Goal: Task Accomplishment & Management: Manage account settings

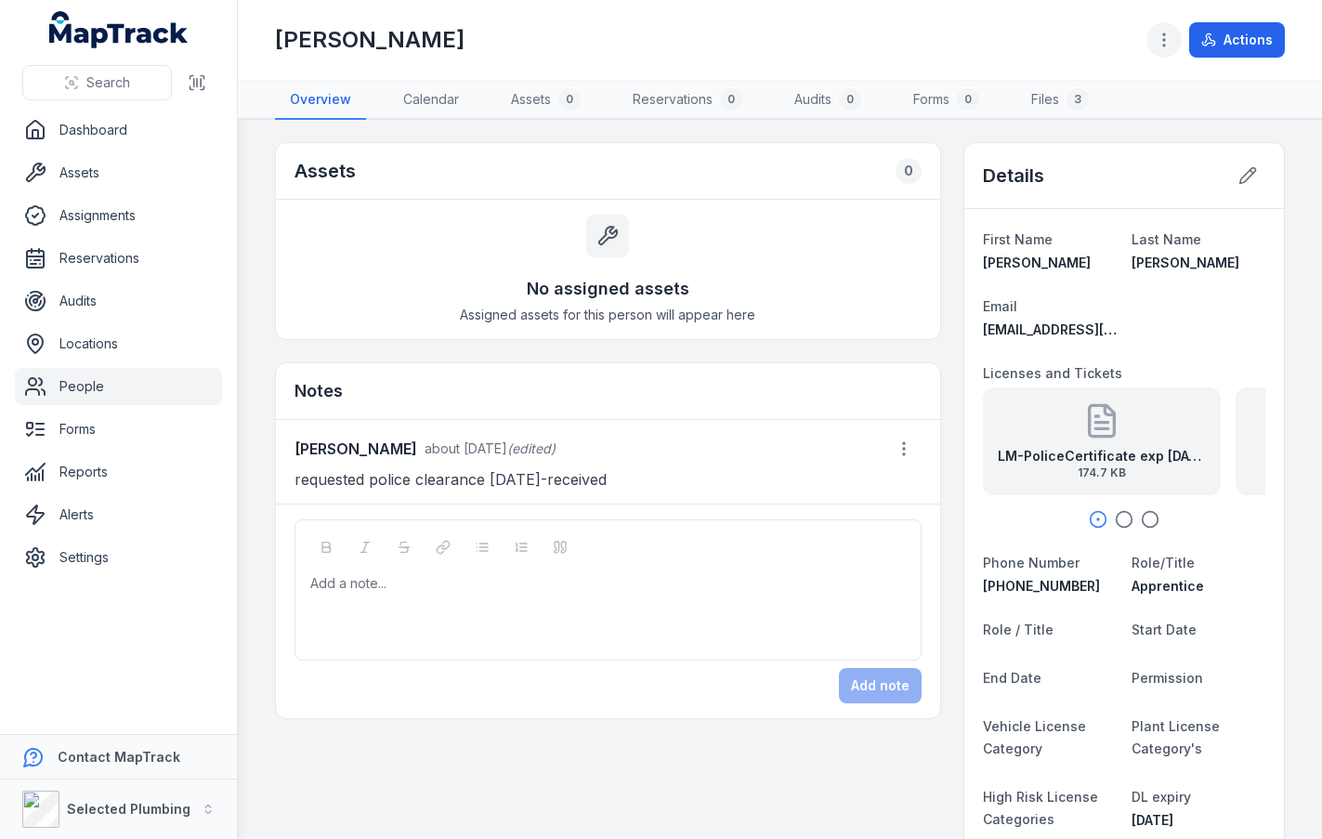
click at [1160, 35] on icon "button" at bounding box center [1164, 40] width 19 height 19
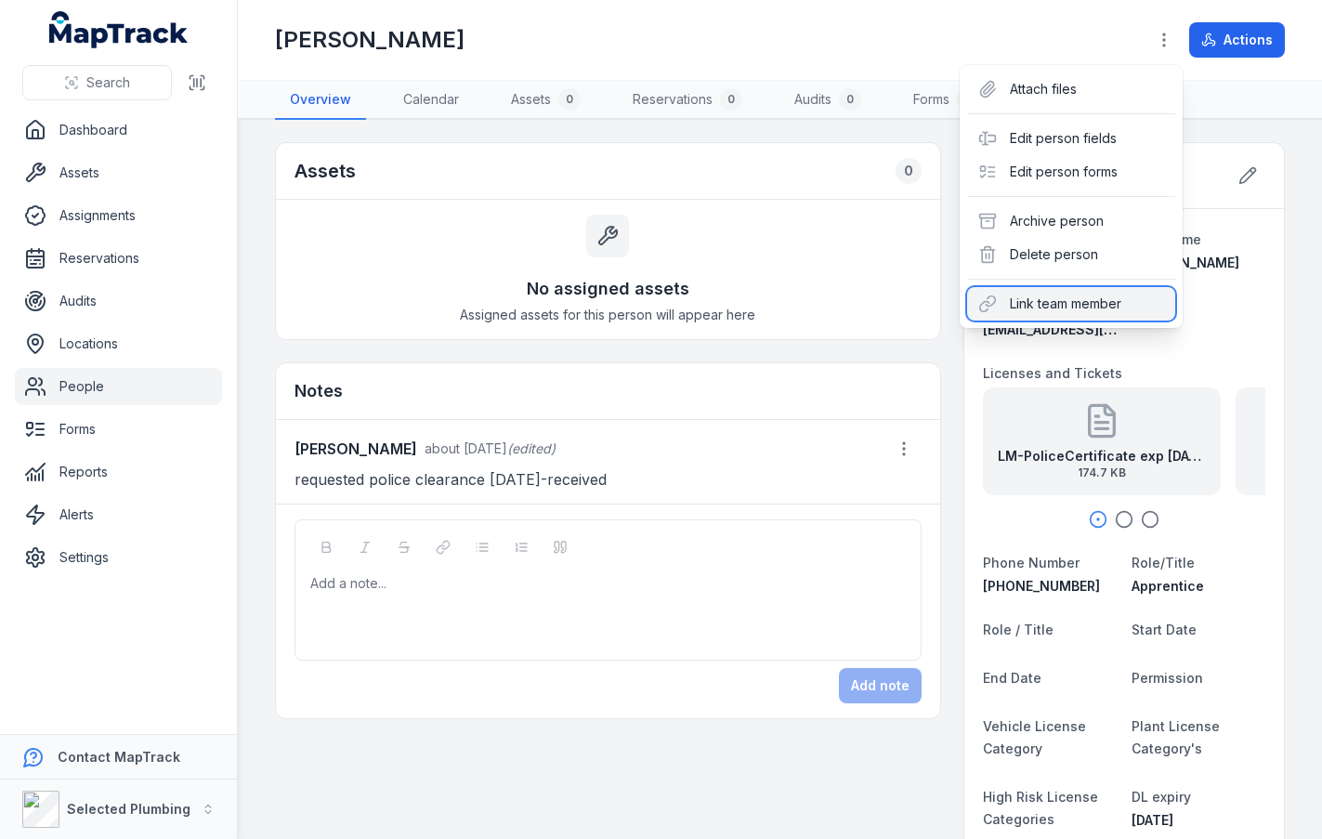
click at [1034, 295] on div "Link team member" at bounding box center [1071, 303] width 208 height 33
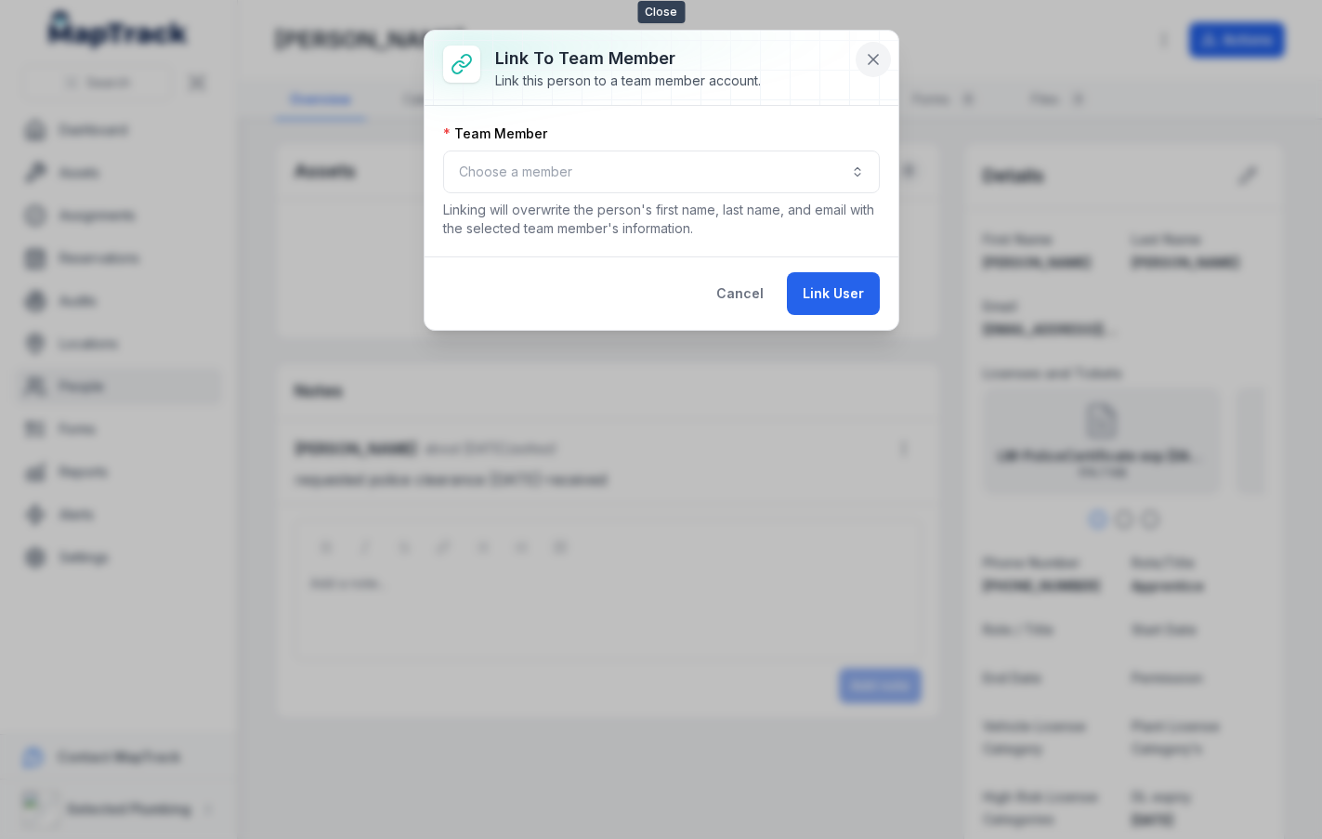
click at [870, 51] on icon at bounding box center [873, 59] width 19 height 19
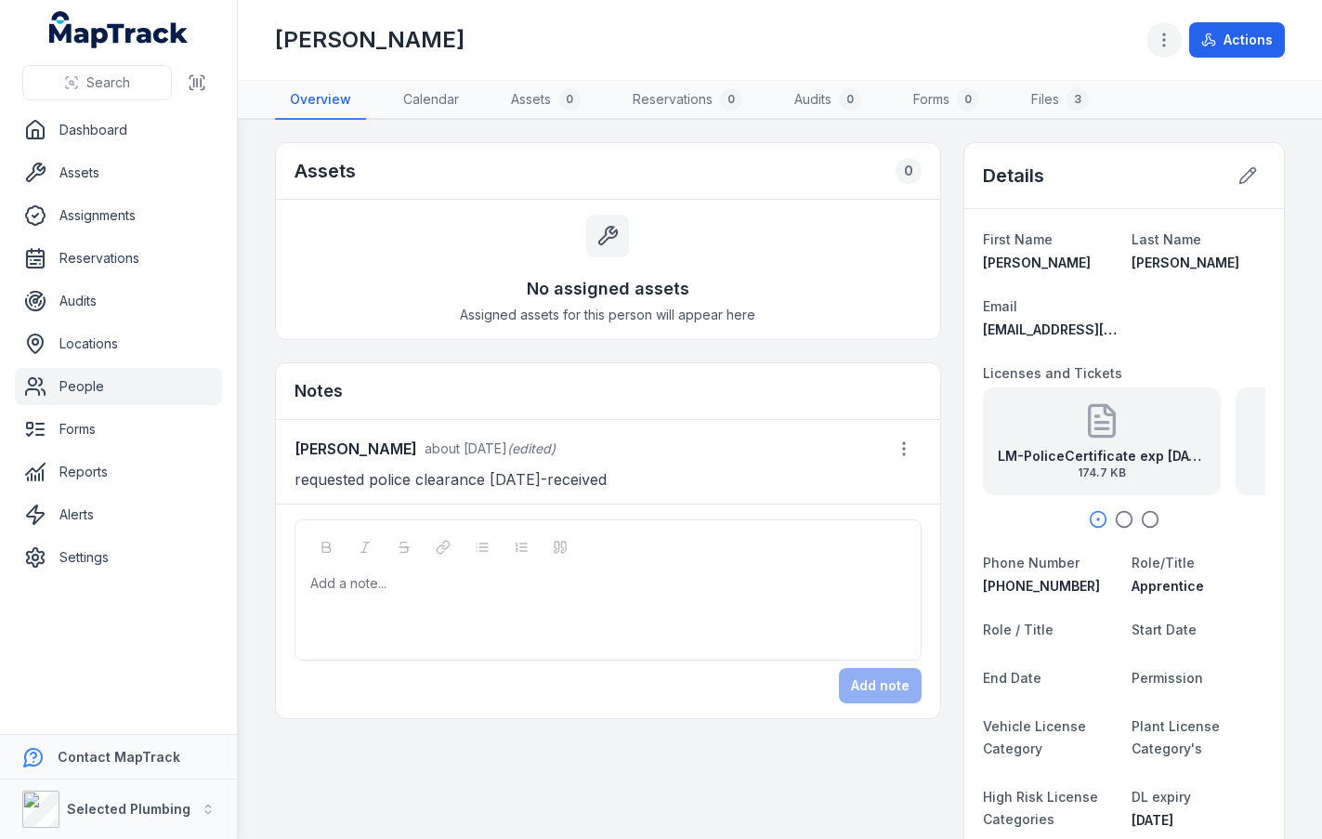
click at [1171, 48] on icon "button" at bounding box center [1164, 40] width 19 height 19
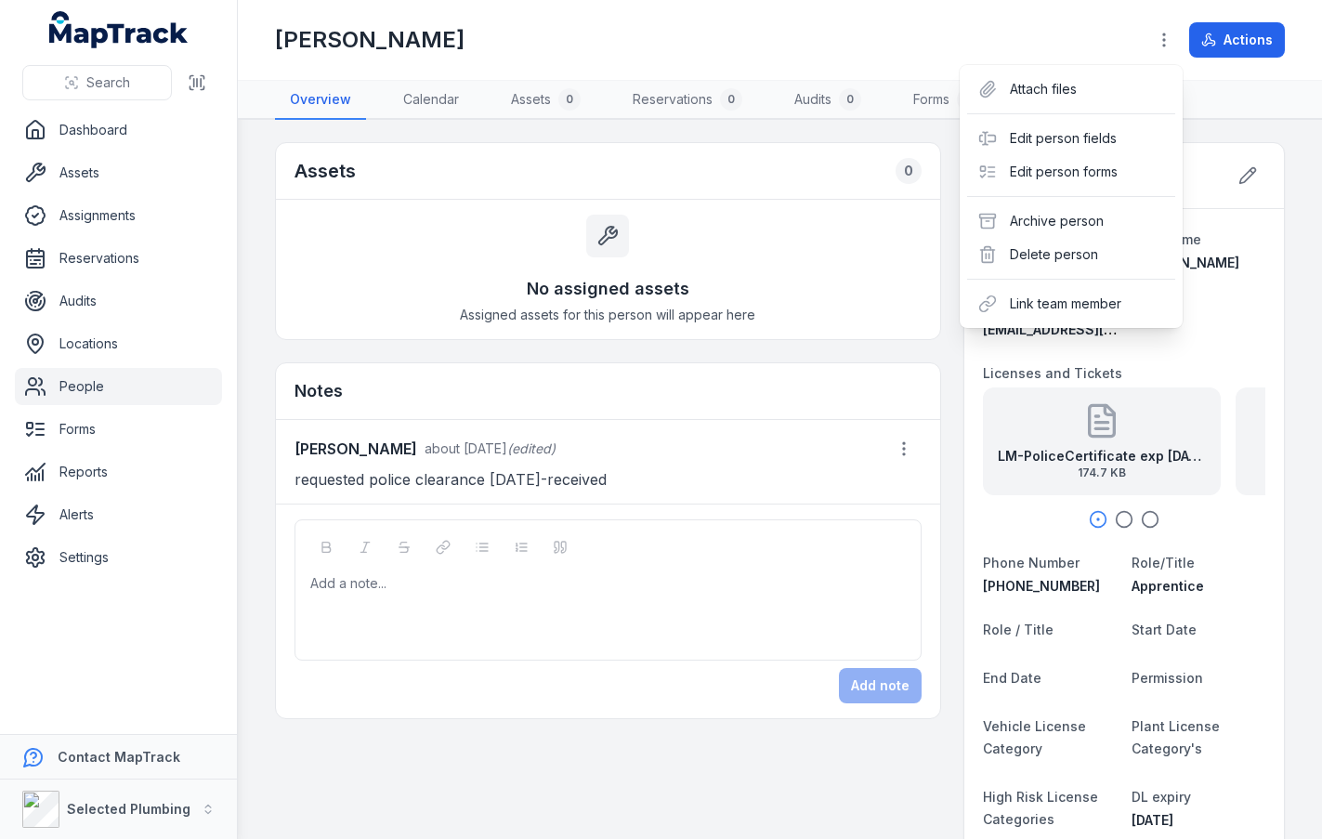
click at [211, 23] on div "Search Dashboard Assets Assignments Reservations Audits Locations People Forms …" at bounding box center [661, 419] width 1322 height 839
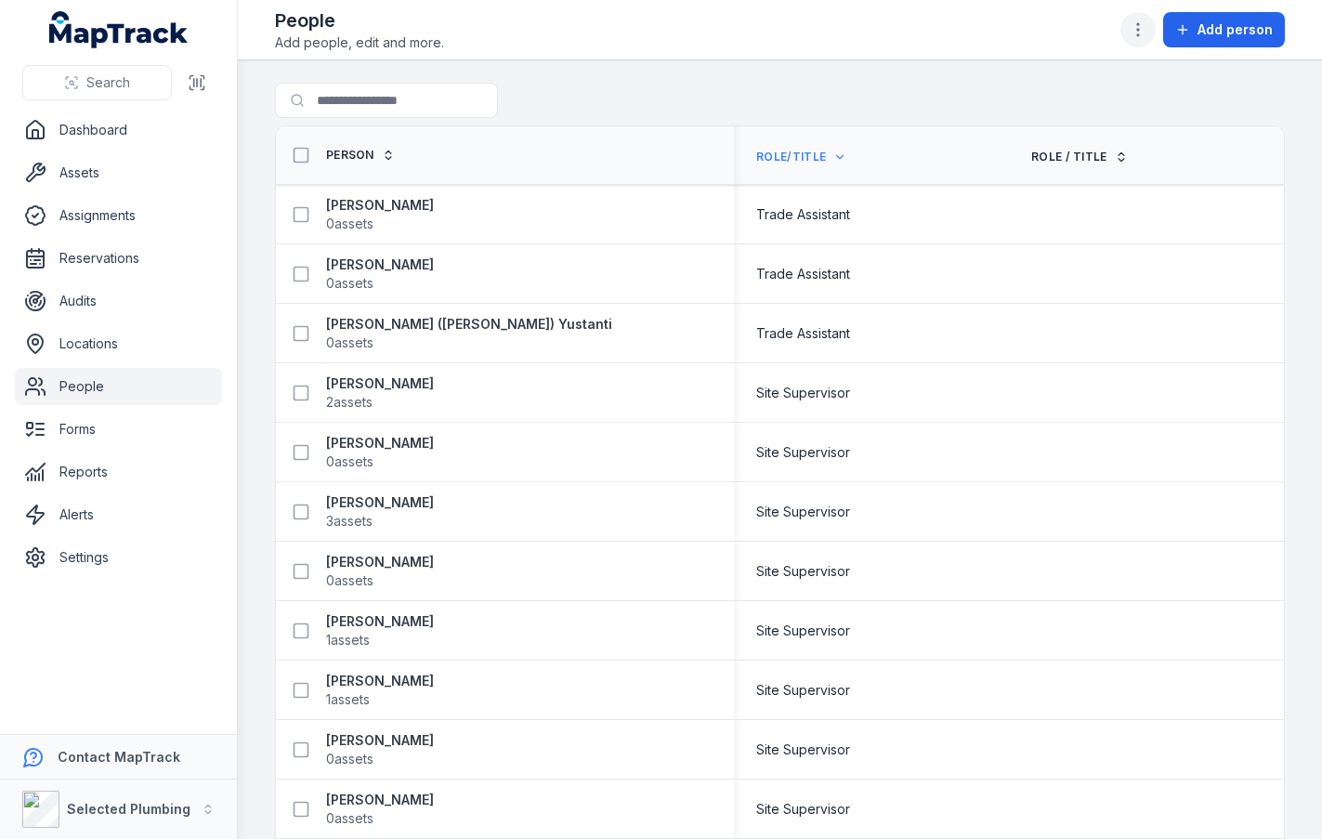
click at [1143, 28] on icon "button" at bounding box center [1138, 29] width 19 height 19
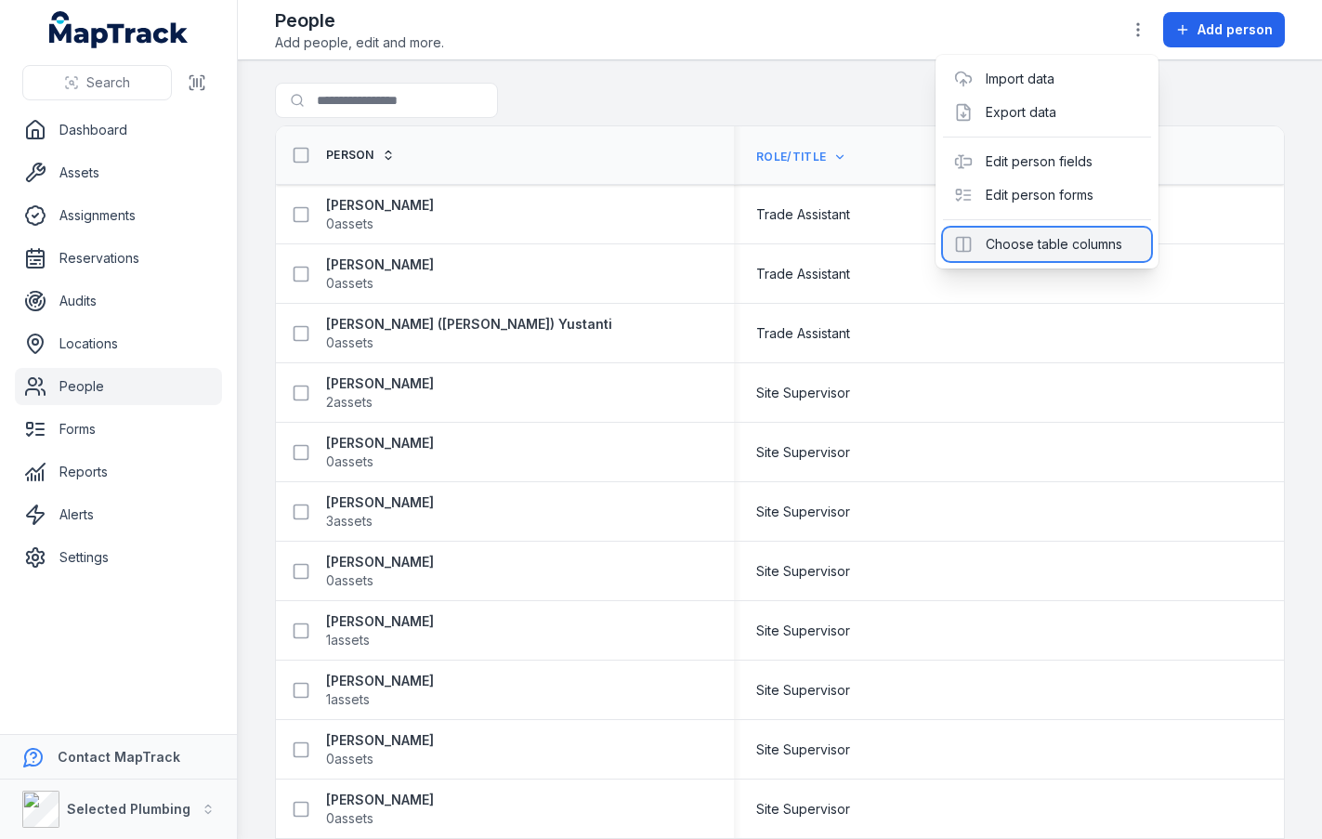
click at [1043, 240] on div "Choose table columns" at bounding box center [1047, 244] width 208 height 33
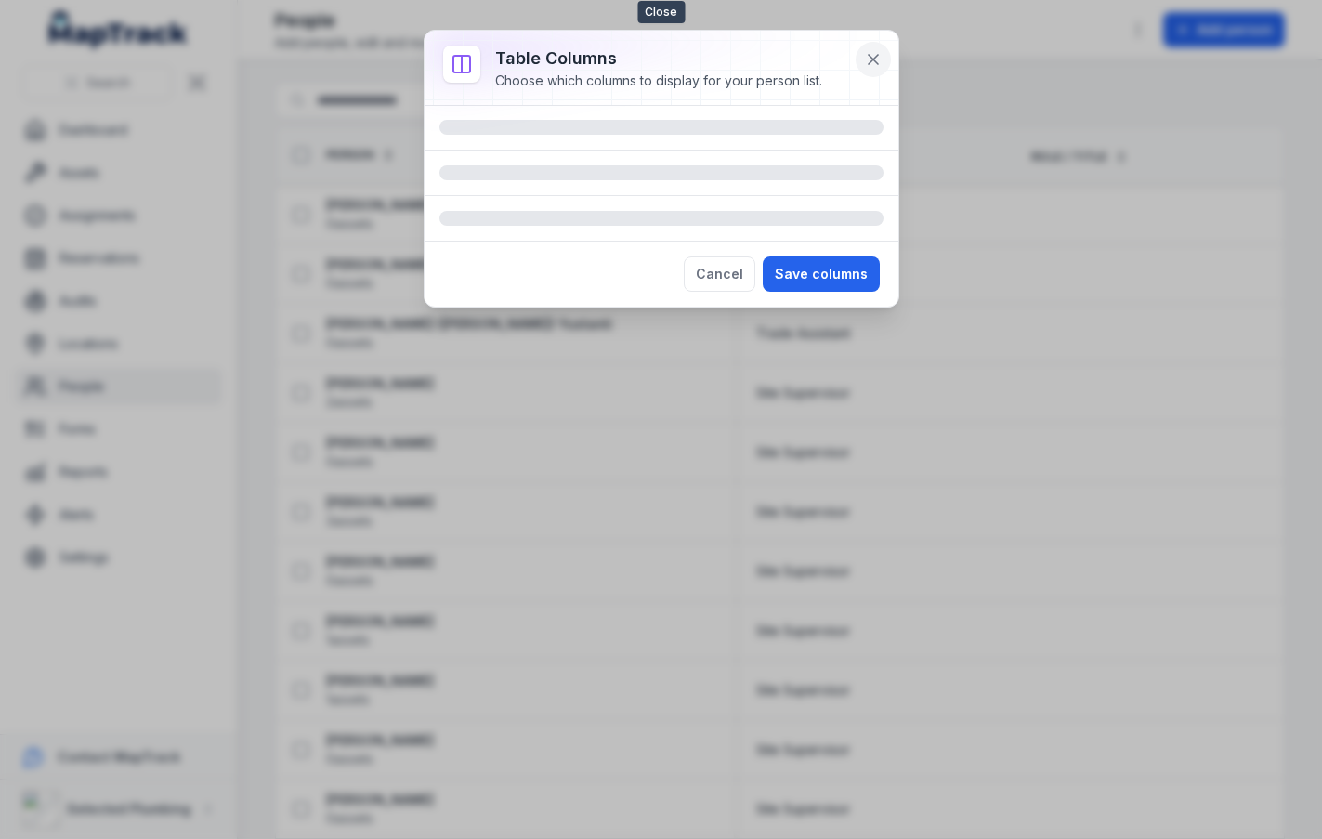
click at [873, 58] on icon at bounding box center [873, 59] width 19 height 19
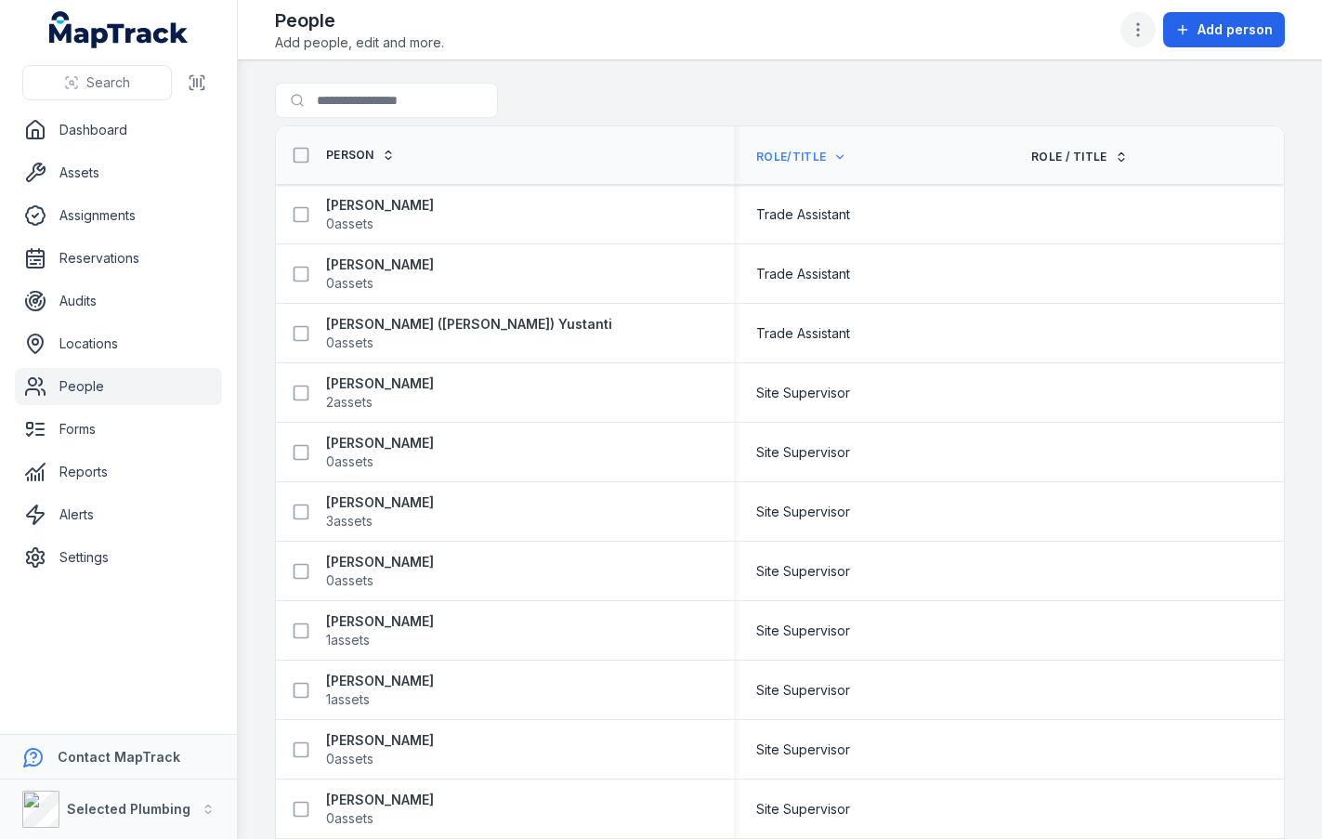
click at [1136, 23] on icon "button" at bounding box center [1138, 29] width 19 height 19
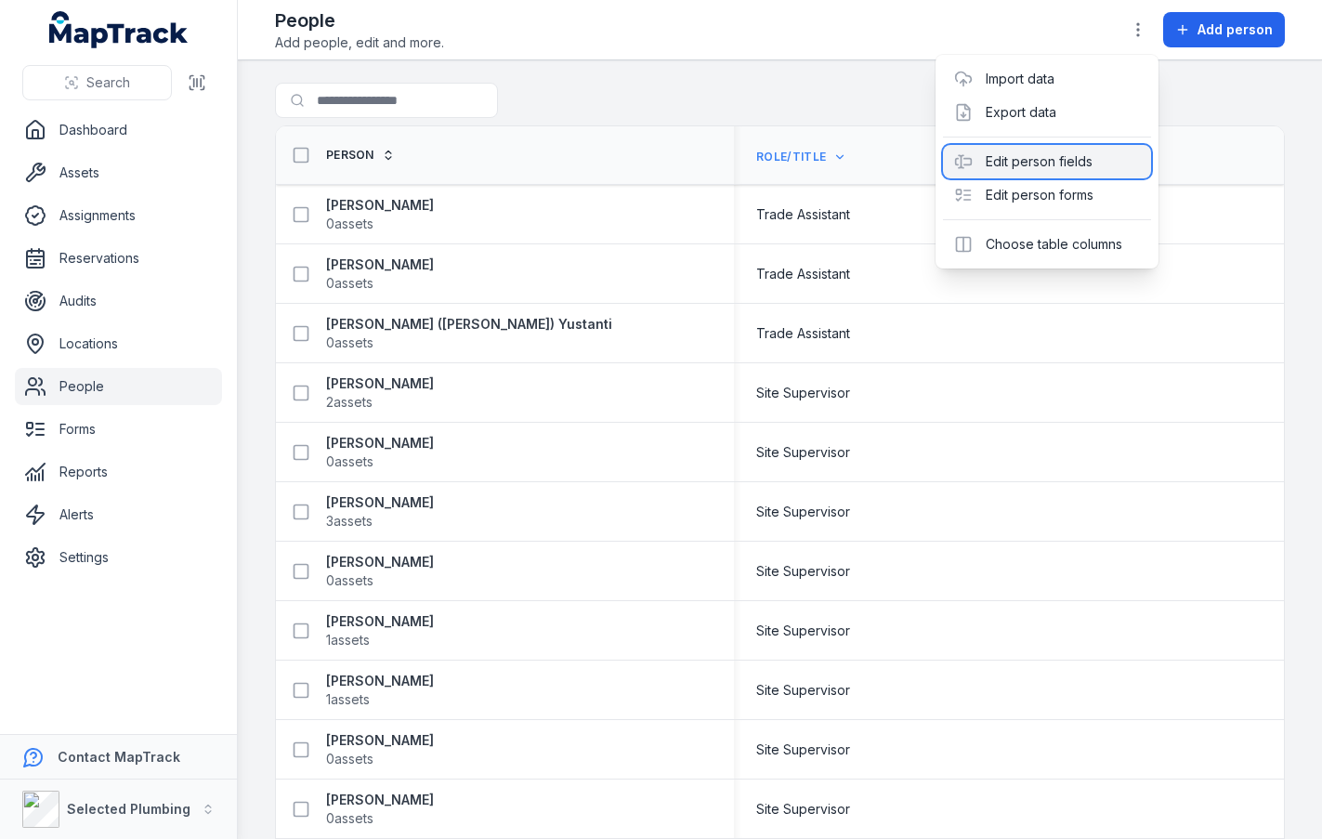
click at [1059, 161] on div "Edit person fields" at bounding box center [1047, 161] width 208 height 33
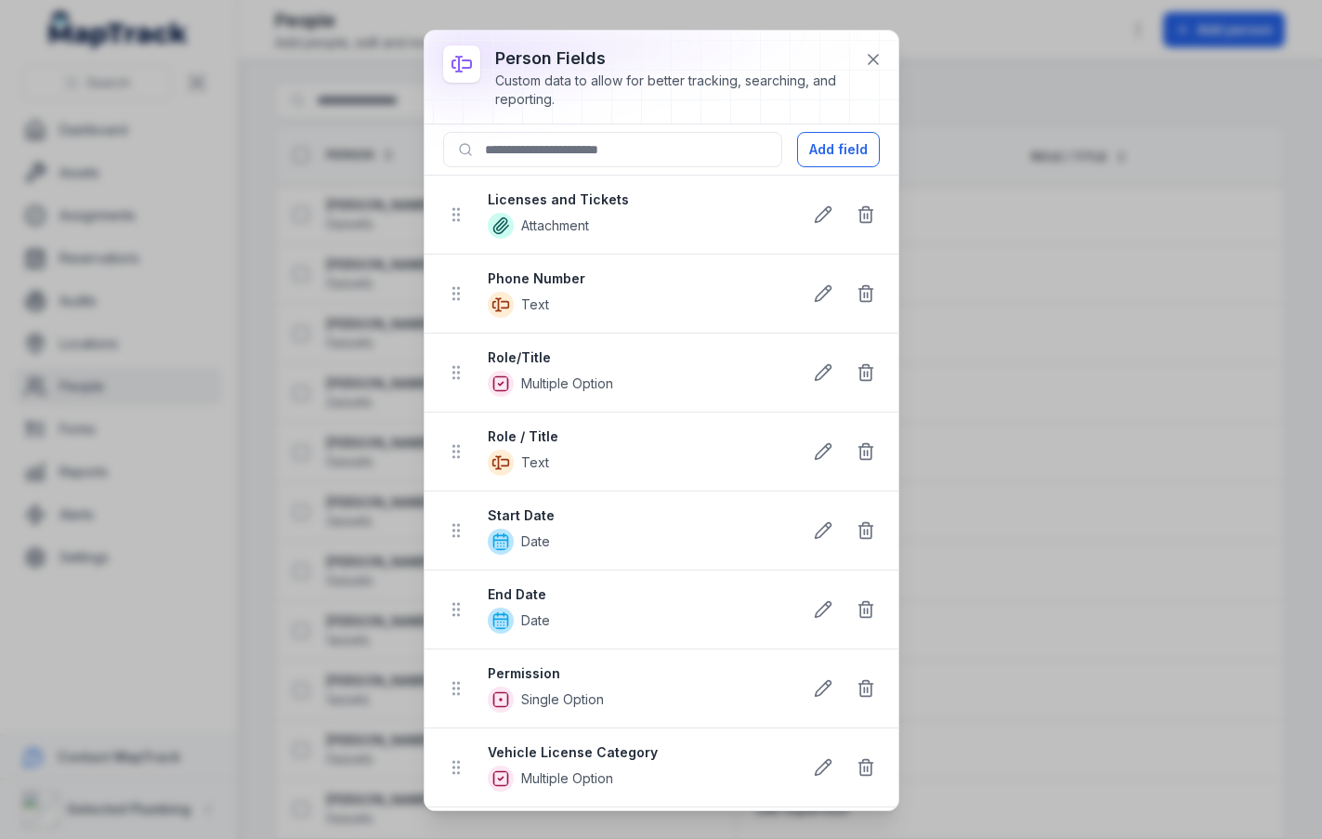
click at [501, 379] on icon at bounding box center [501, 384] width 26 height 26
click at [497, 463] on icon at bounding box center [501, 463] width 26 height 26
click at [578, 537] on span "Date" at bounding box center [637, 542] width 299 height 26
click at [873, 59] on icon at bounding box center [873, 59] width 9 height 9
